Goal: Manage account settings

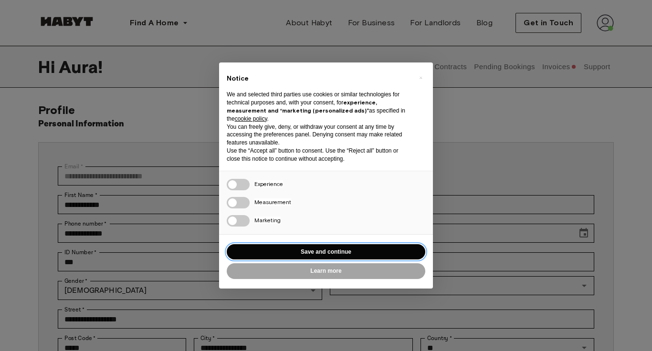
click at [344, 252] on button "Save and continue" at bounding box center [326, 252] width 199 height 16
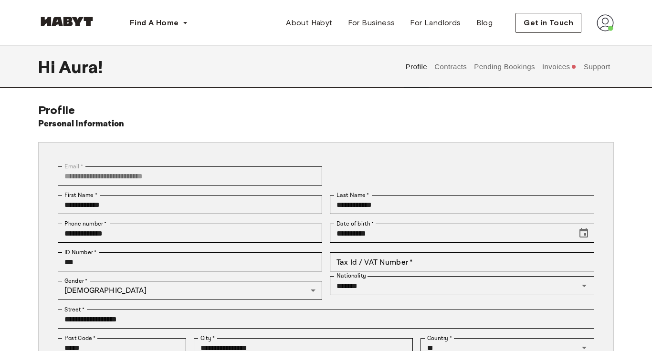
click at [455, 70] on button "Contracts" at bounding box center [450, 67] width 35 height 42
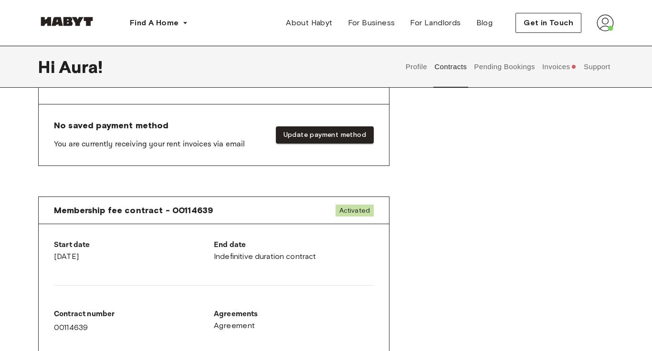
scroll to position [394, 0]
click at [320, 135] on button "Update payment method" at bounding box center [325, 136] width 98 height 18
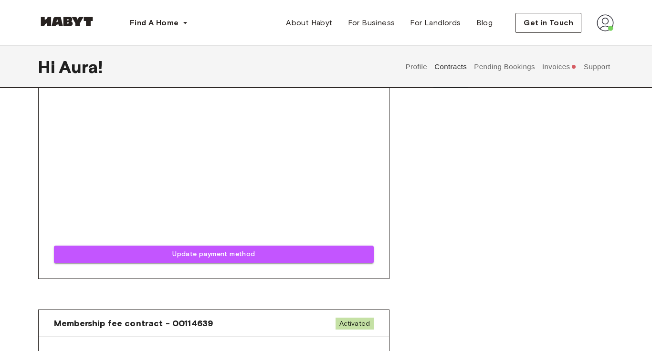
scroll to position [484, 0]
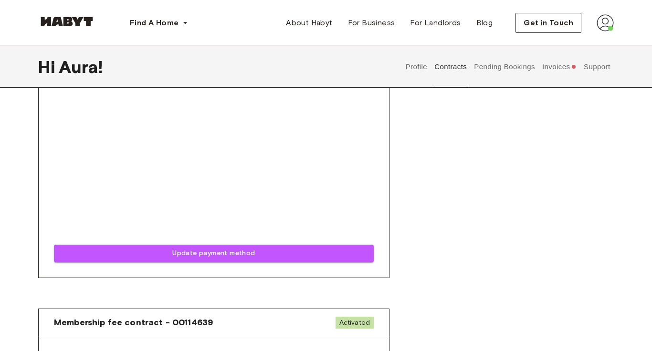
click at [556, 66] on button "Invoices" at bounding box center [559, 67] width 37 height 42
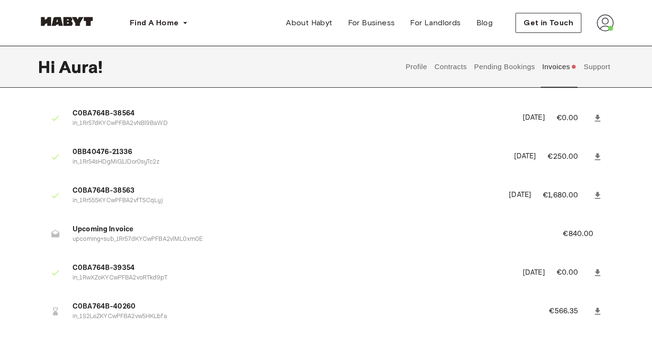
scroll to position [41, 0]
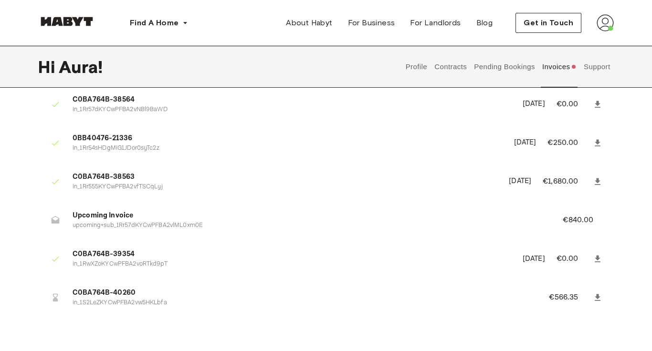
click at [451, 65] on button "Contracts" at bounding box center [450, 67] width 35 height 42
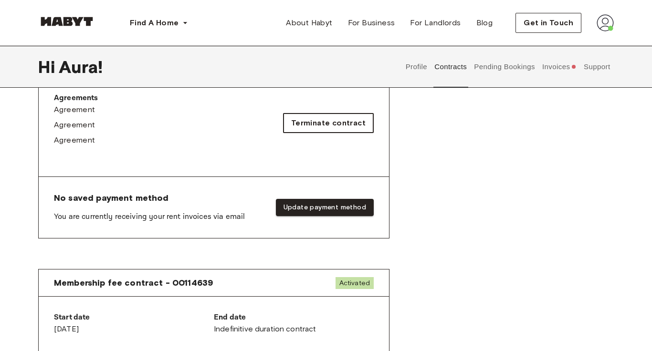
scroll to position [324, 0]
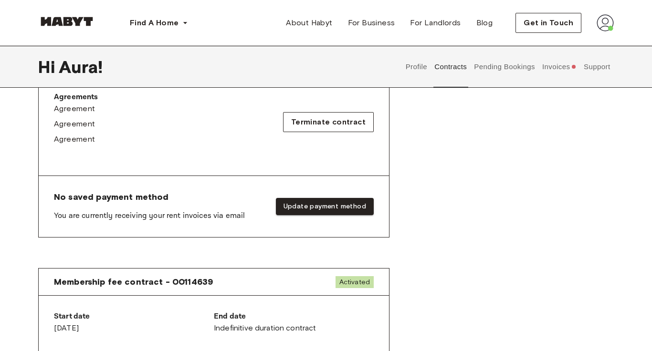
click at [558, 66] on button "Invoices" at bounding box center [559, 67] width 37 height 42
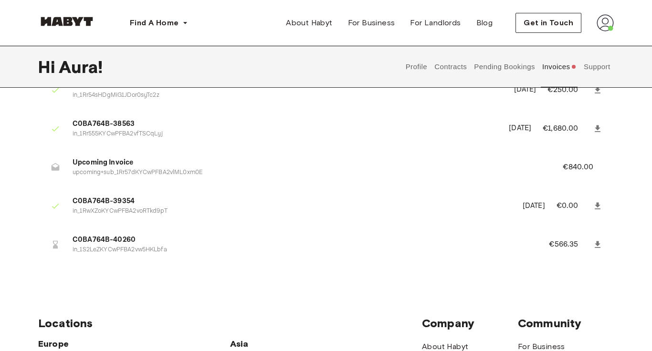
scroll to position [108, 0]
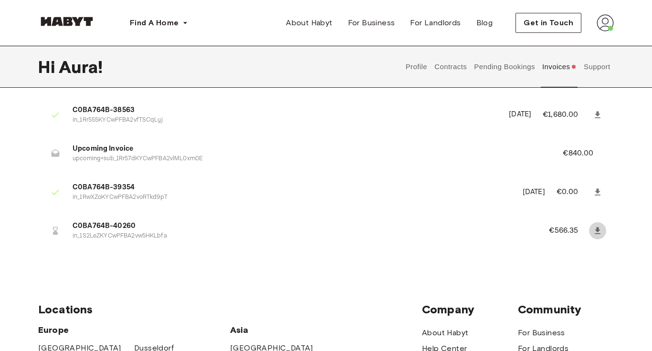
click at [595, 229] on icon at bounding box center [598, 231] width 10 height 10
click at [267, 66] on div "Hi [PERSON_NAME] ! Profile Contracts Pending Bookings Invoices Support" at bounding box center [326, 67] width 576 height 42
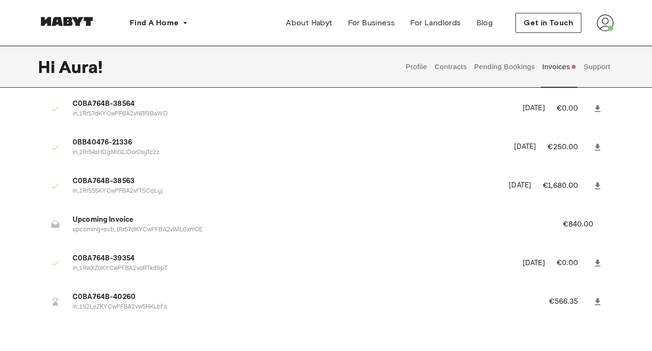
scroll to position [37, 0]
click at [580, 221] on p "€840.00" at bounding box center [584, 224] width 43 height 11
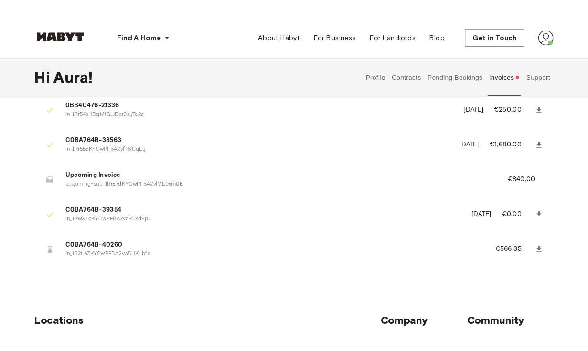
scroll to position [83, 0]
